Goal: Use online tool/utility: Utilize a website feature to perform a specific function

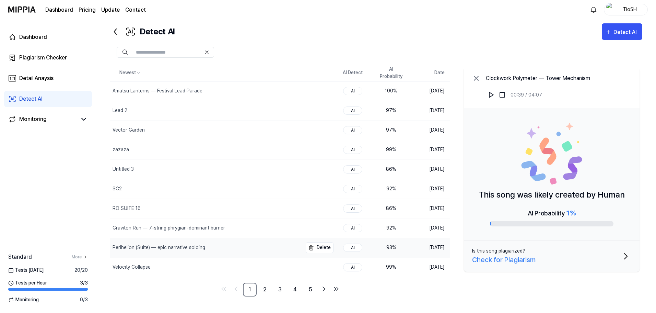
click at [251, 247] on div "Perihelion (Suite) — epic narrative soloing" at bounding box center [206, 247] width 192 height 19
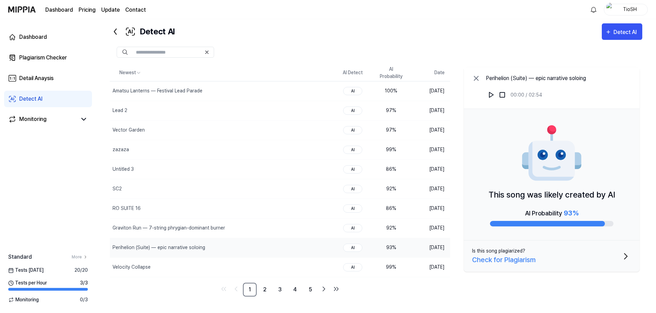
click at [490, 97] on img at bounding box center [491, 94] width 7 height 7
click at [283, 288] on link "3" at bounding box center [280, 289] width 14 height 14
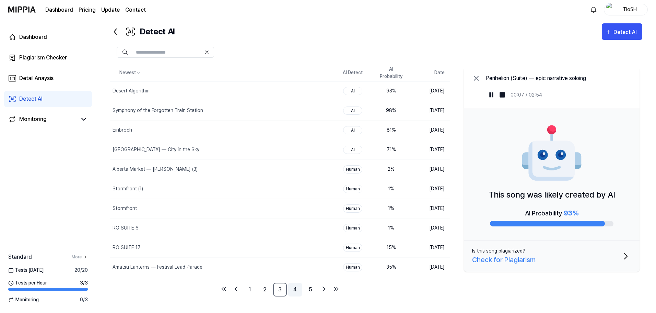
click at [300, 290] on link "4" at bounding box center [295, 289] width 14 height 14
click at [249, 289] on link "2" at bounding box center [250, 289] width 14 height 14
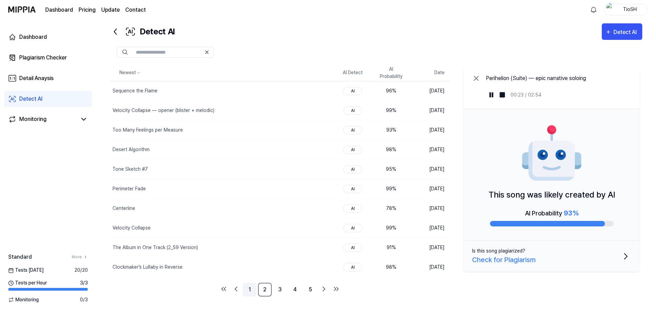
click at [255, 291] on link "1" at bounding box center [250, 289] width 14 height 14
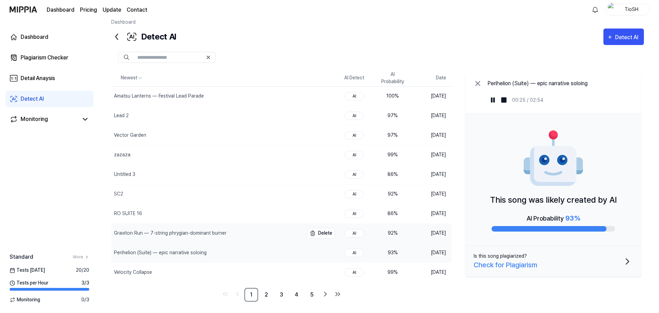
scroll to position [14, 0]
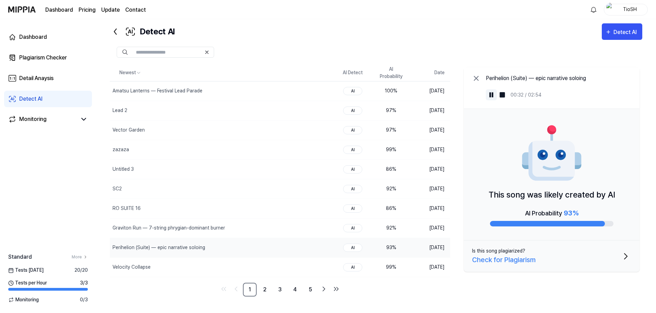
click at [495, 94] on button at bounding box center [491, 94] width 11 height 11
click at [622, 31] on div "Detect AI" at bounding box center [625, 32] width 25 height 9
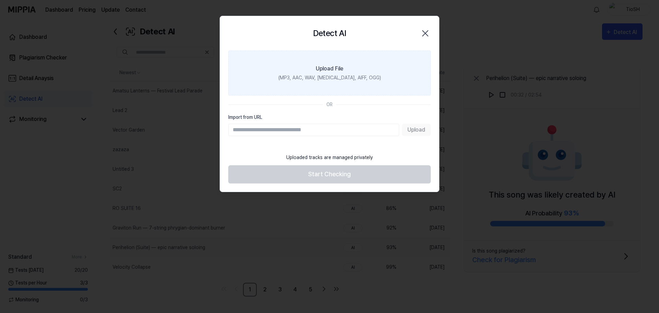
click at [359, 67] on label "Upload File (MP3, AAC, WAV, [MEDICAL_DATA], AIFF, OGG)" at bounding box center [329, 72] width 202 height 45
click at [0, 0] on input "Upload File (MP3, AAC, WAV, [MEDICAL_DATA], AIFF, OGG)" at bounding box center [0, 0] width 0 height 0
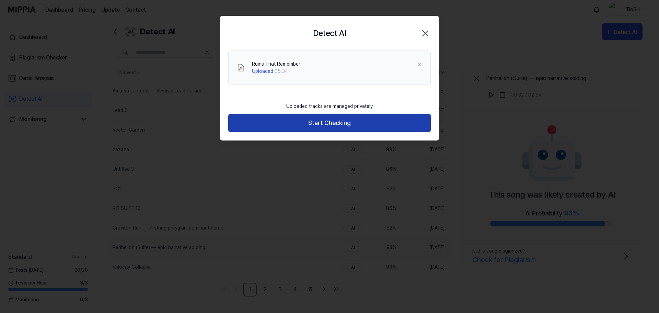
click at [320, 122] on button "Start Checking" at bounding box center [329, 123] width 202 height 18
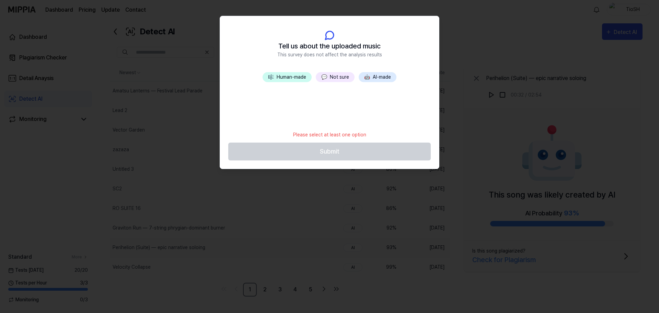
click at [380, 79] on button "🤖 AI-made" at bounding box center [377, 77] width 38 height 10
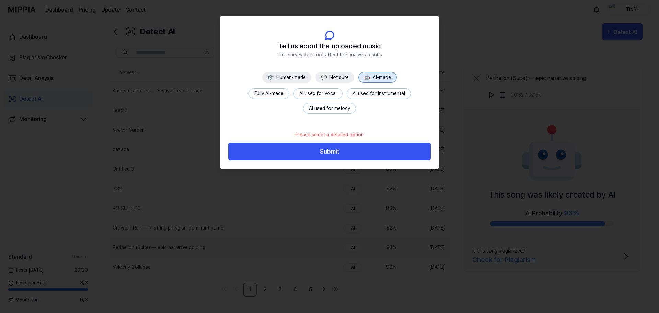
click at [278, 92] on button "Fully AI-made" at bounding box center [268, 93] width 41 height 11
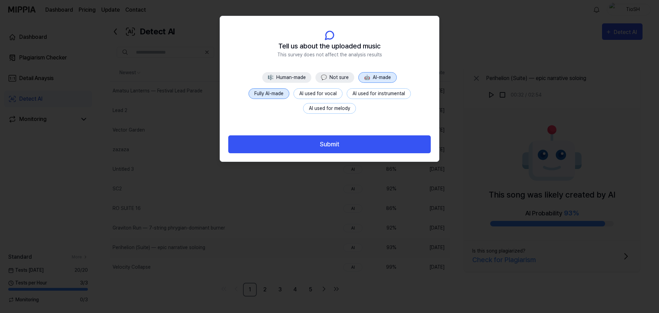
click at [322, 142] on button "Submit" at bounding box center [329, 144] width 202 height 18
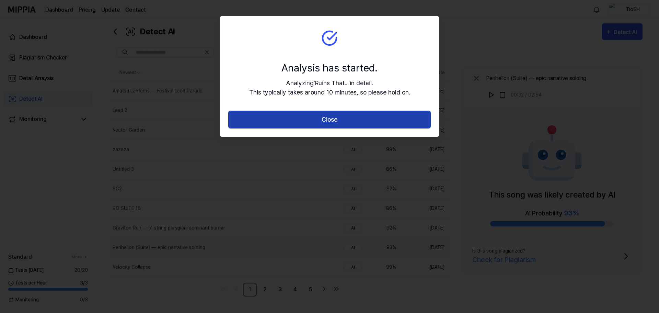
click at [333, 122] on button "Close" at bounding box center [329, 119] width 202 height 18
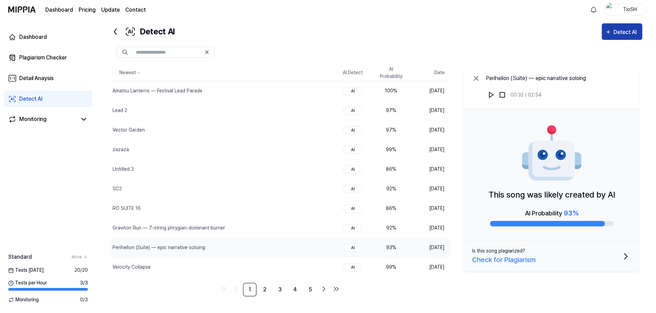
click at [622, 28] on div "Detect AI" at bounding box center [625, 32] width 25 height 9
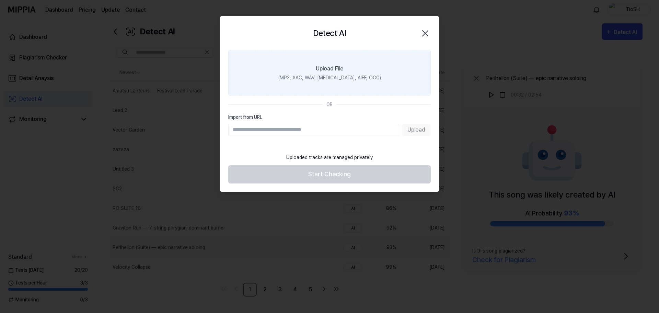
click at [375, 77] on label "Upload File (MP3, AAC, WAV, [MEDICAL_DATA], AIFF, OGG)" at bounding box center [329, 72] width 202 height 45
click at [0, 0] on input "Upload File (MP3, AAC, WAV, [MEDICAL_DATA], AIFF, OGG)" at bounding box center [0, 0] width 0 height 0
click at [368, 61] on label "Upload File (MP3, AAC, WAV, [MEDICAL_DATA], AIFF, OGG)" at bounding box center [329, 72] width 202 height 45
click at [0, 0] on input "Upload File (MP3, AAC, WAV, [MEDICAL_DATA], AIFF, OGG)" at bounding box center [0, 0] width 0 height 0
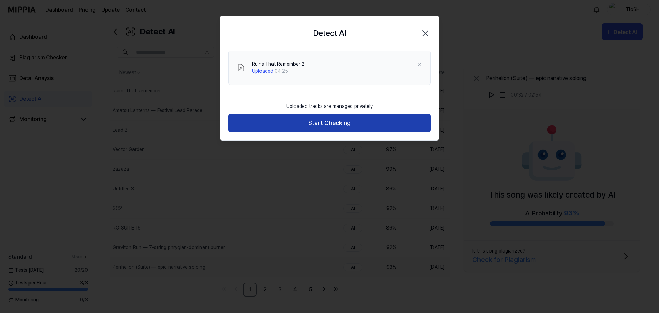
click at [303, 123] on button "Start Checking" at bounding box center [329, 123] width 202 height 18
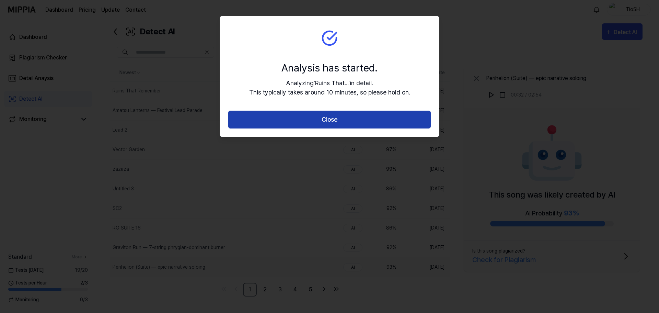
click at [345, 116] on button "Close" at bounding box center [329, 119] width 202 height 18
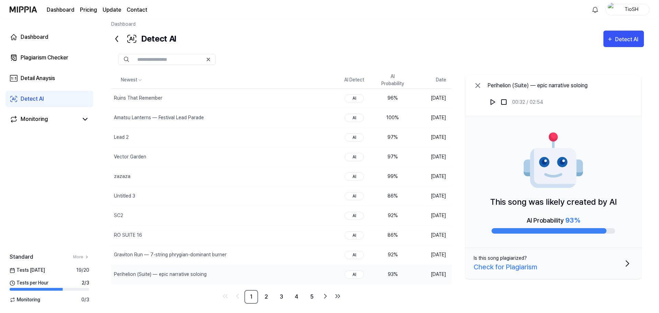
scroll to position [0, 0]
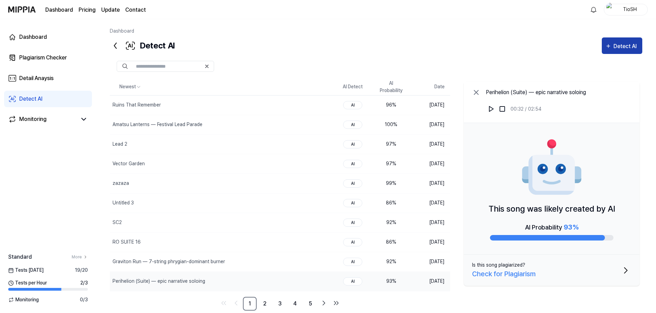
click at [614, 45] on div "Detect AI" at bounding box center [625, 46] width 25 height 9
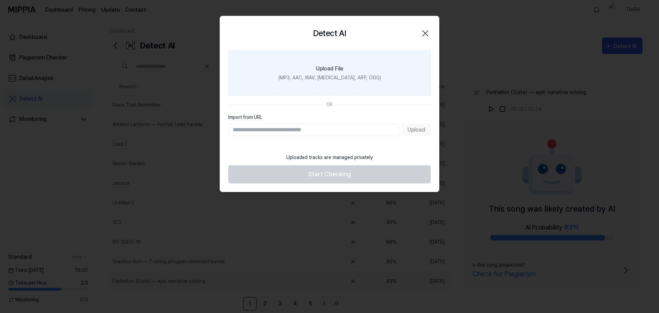
click at [355, 84] on label "Upload File (MP3, AAC, WAV, [MEDICAL_DATA], AIFF, OGG)" at bounding box center [329, 72] width 202 height 45
click at [0, 0] on input "Upload File (MP3, AAC, WAV, [MEDICAL_DATA], AIFF, OGG)" at bounding box center [0, 0] width 0 height 0
